Goal: Task Accomplishment & Management: Use online tool/utility

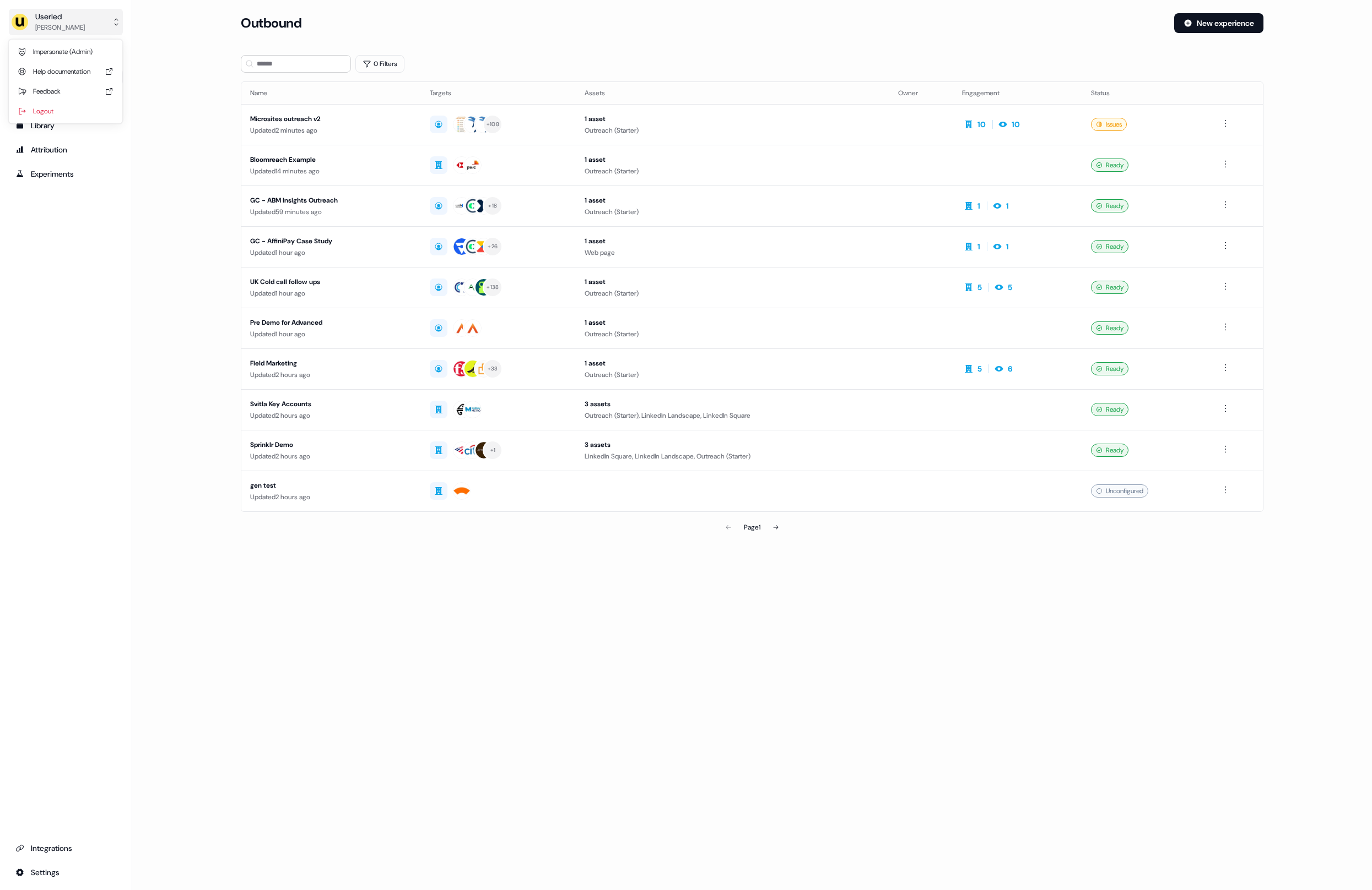
click at [52, 19] on div "Userled" at bounding box center [60, 16] width 50 height 11
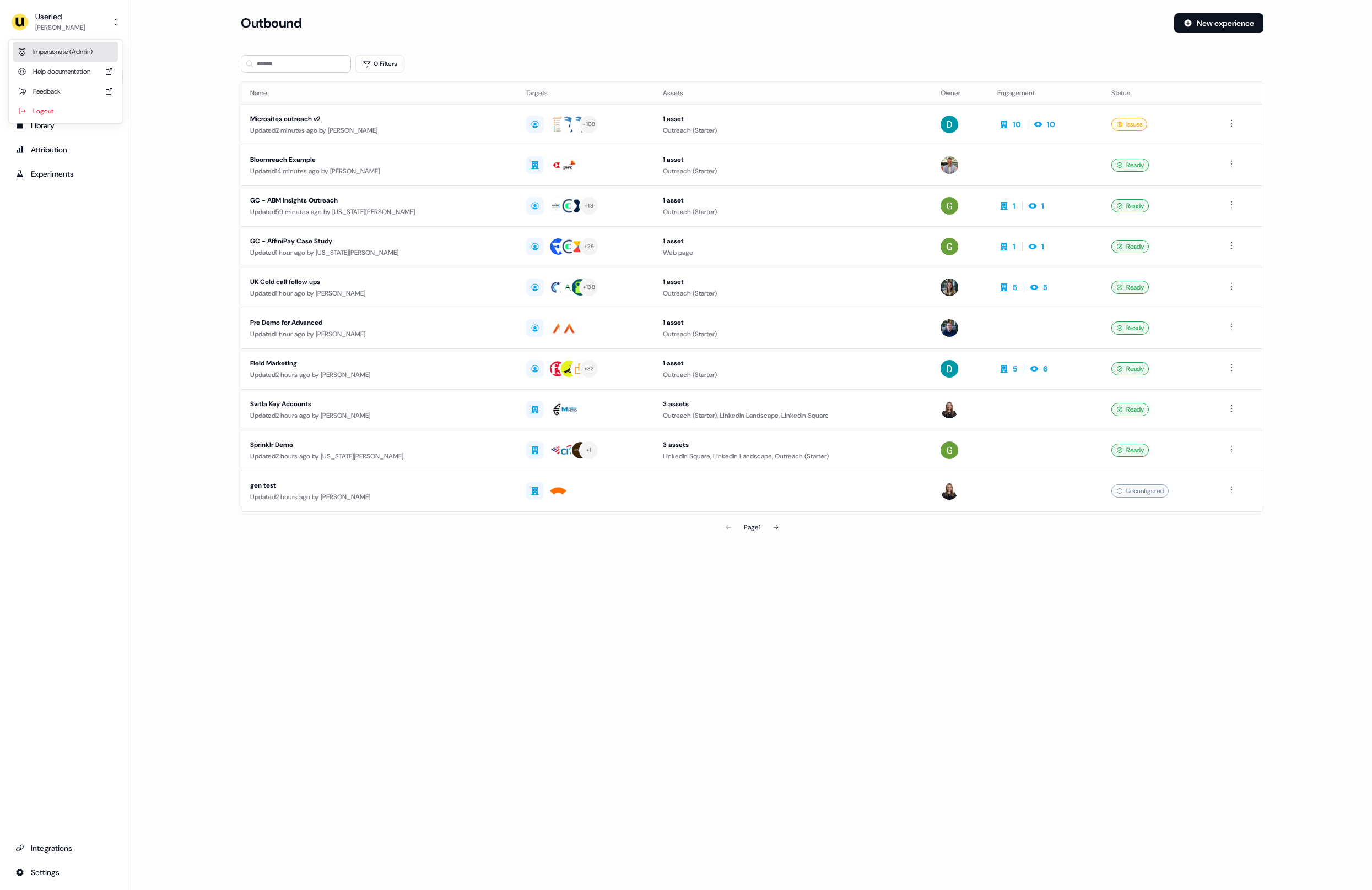
drag, startPoint x: 75, startPoint y: 52, endPoint x: 147, endPoint y: 74, distance: 75.3
click at [75, 52] on div "Impersonate (Admin)" at bounding box center [66, 51] width 105 height 19
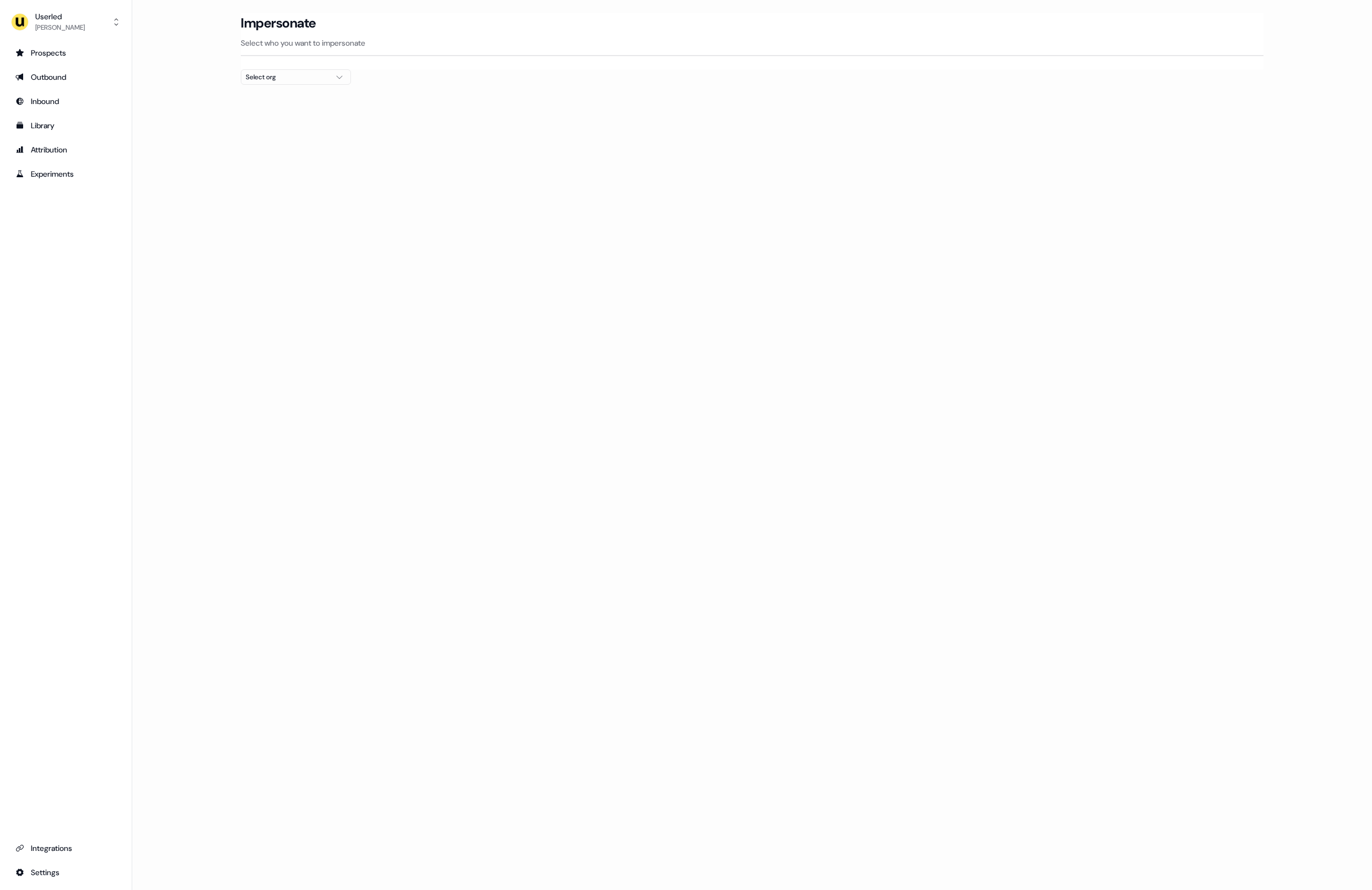
click at [299, 74] on div "Select org" at bounding box center [287, 77] width 83 height 11
type input "****"
click at [289, 116] on div "Moss" at bounding box center [296, 117] width 109 height 18
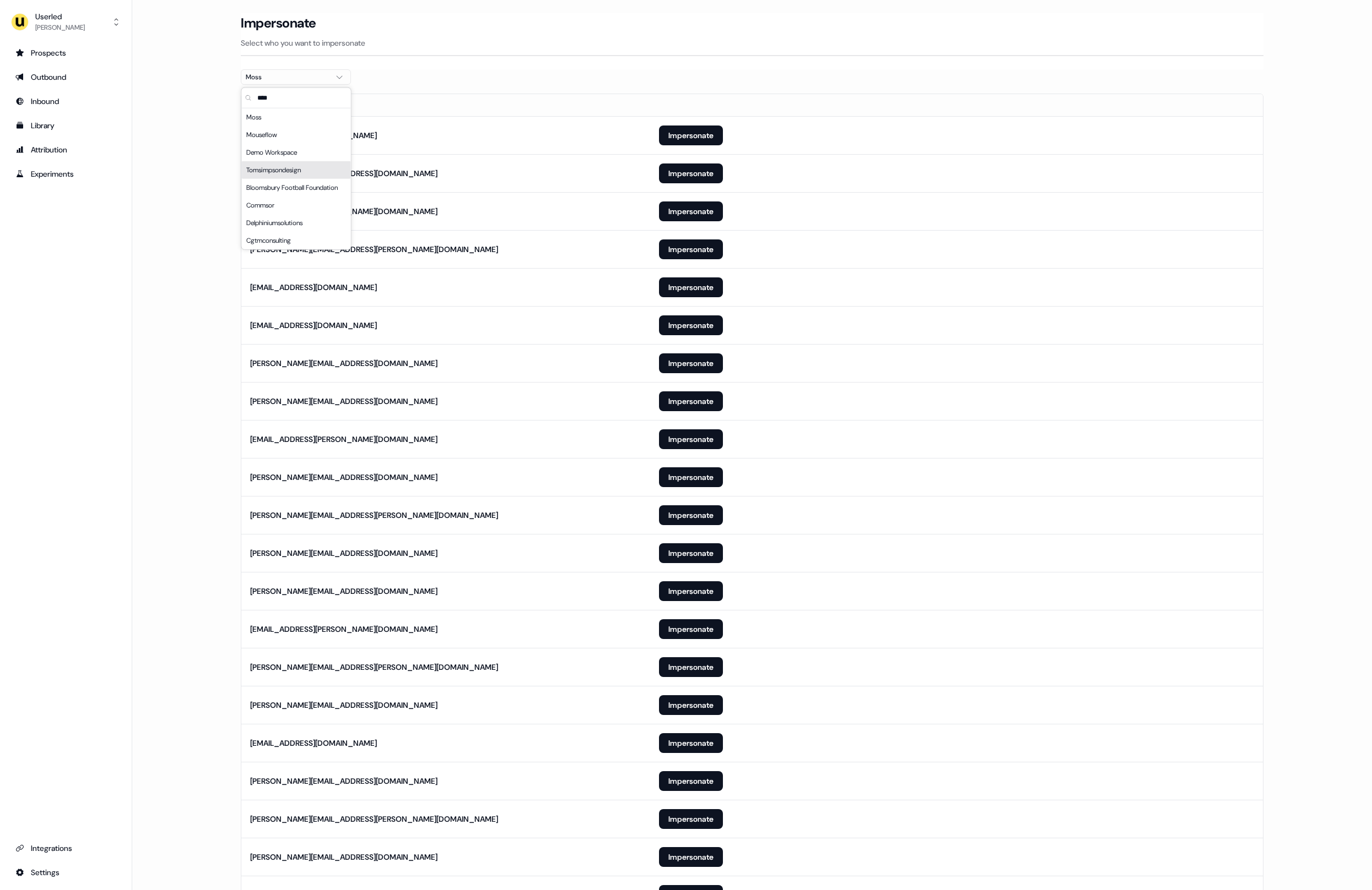
click at [228, 167] on section "Loading... Impersonate Select who you want to impersonate Moss Email felicity.c…" at bounding box center [752, 480] width 1058 height 932
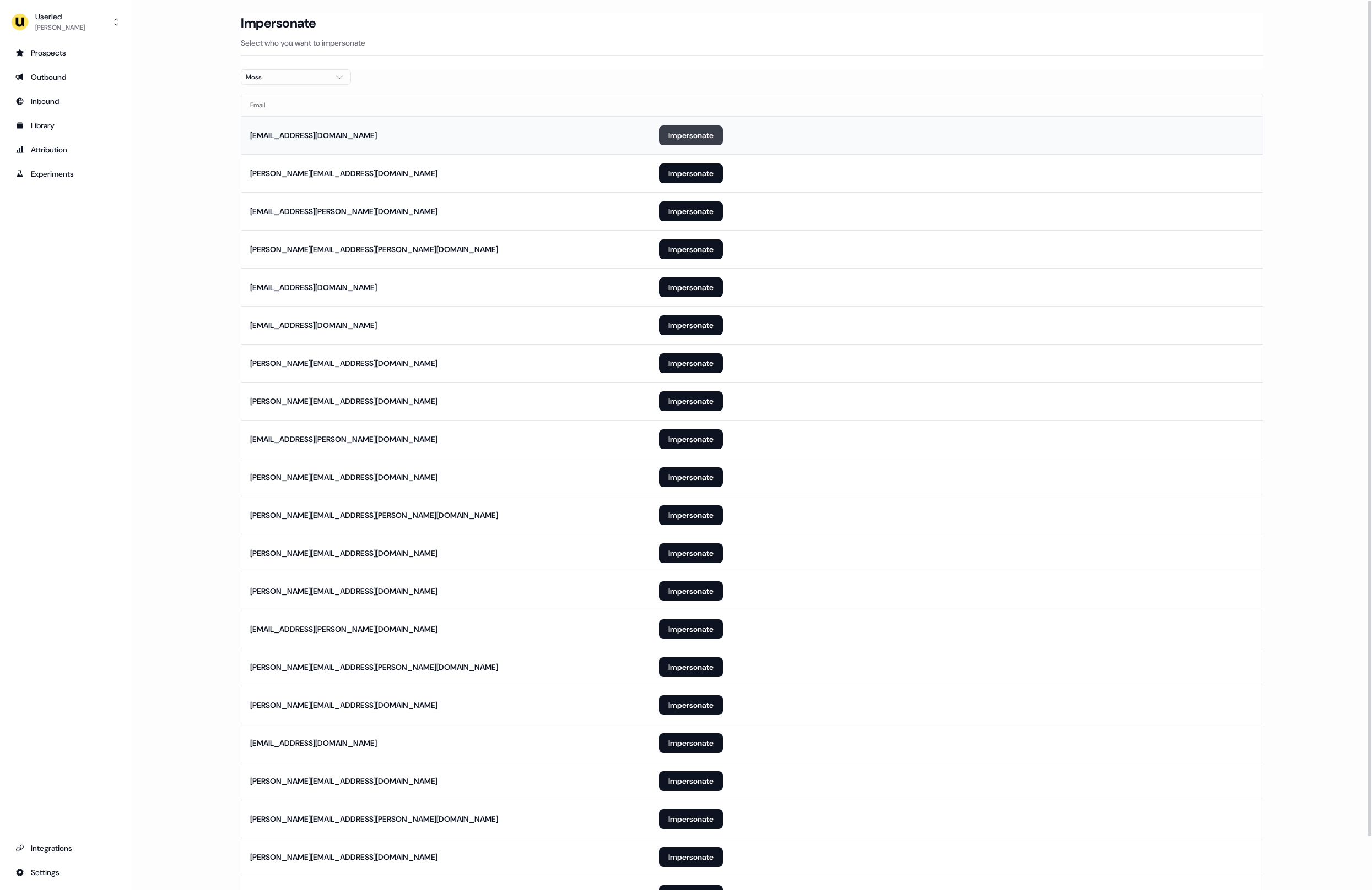
click at [706, 131] on button "Impersonate" at bounding box center [690, 135] width 63 height 19
